Goal: Information Seeking & Learning: Check status

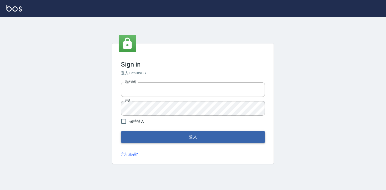
type input "0225223393815"
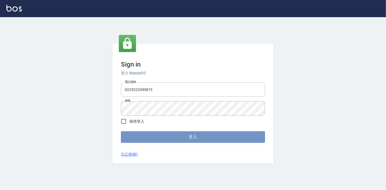
drag, startPoint x: 200, startPoint y: 136, endPoint x: 204, endPoint y: 136, distance: 3.5
click at [200, 136] on button "登入" at bounding box center [193, 136] width 144 height 11
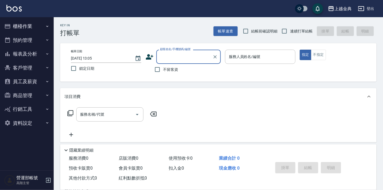
click at [28, 39] on button "預約管理" at bounding box center [26, 40] width 49 height 14
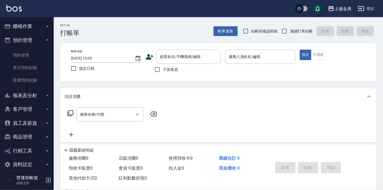
click at [30, 96] on button "報表及分析" at bounding box center [26, 96] width 49 height 14
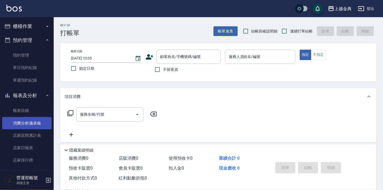
scroll to position [43, 0]
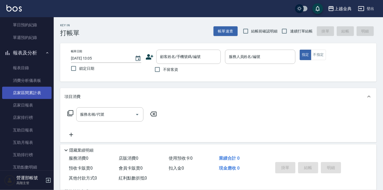
click at [31, 91] on link "店家區間累計表" at bounding box center [26, 93] width 49 height 12
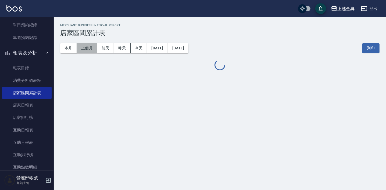
click at [86, 47] on button "上個月" at bounding box center [87, 48] width 20 height 10
